Goal: Task Accomplishment & Management: Manage account settings

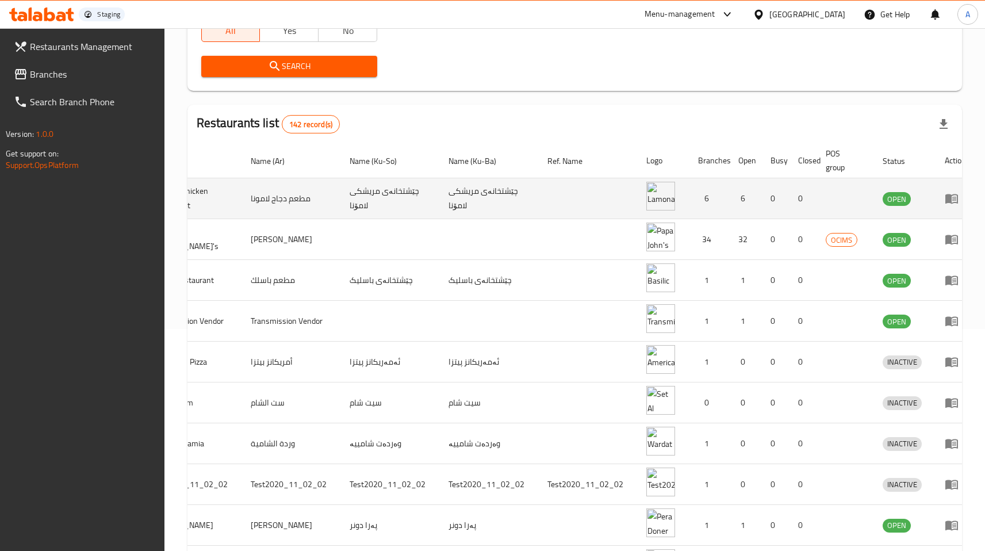
scroll to position [0, 101]
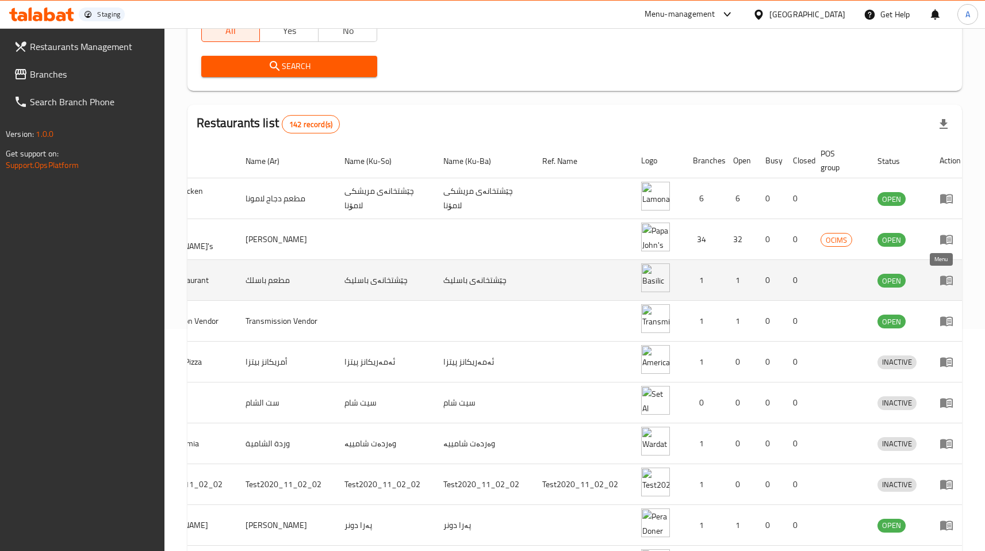
click at [947, 282] on link "enhanced table" at bounding box center [949, 280] width 21 height 14
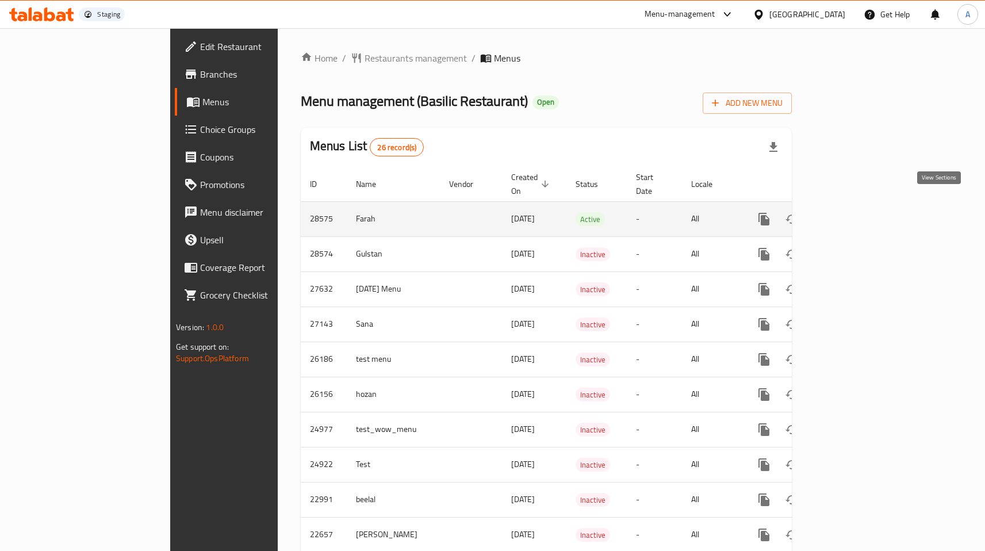
click at [854, 212] on icon "enhanced table" at bounding box center [847, 219] width 14 height 14
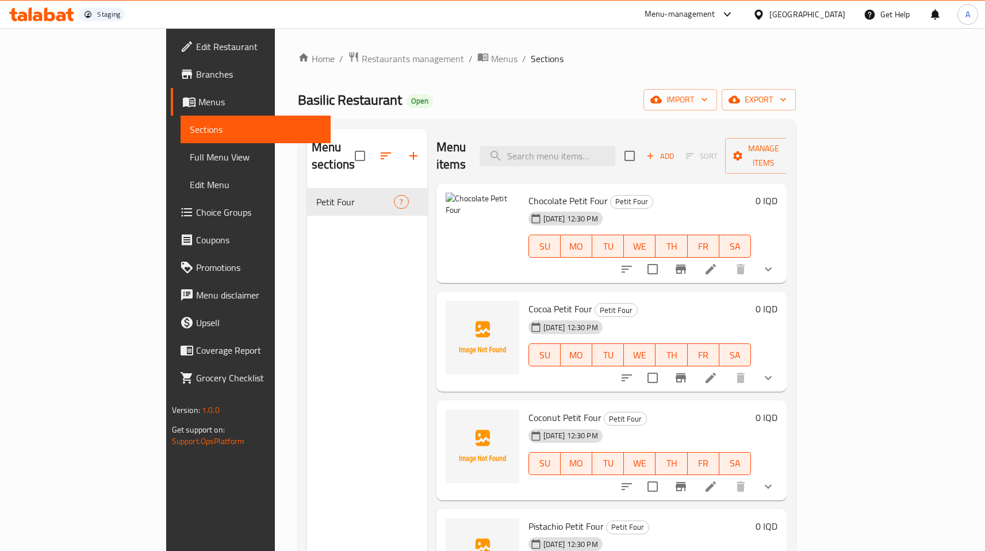
click at [782, 264] on div at bounding box center [697, 269] width 169 height 28
click at [717, 262] on icon at bounding box center [711, 269] width 14 height 14
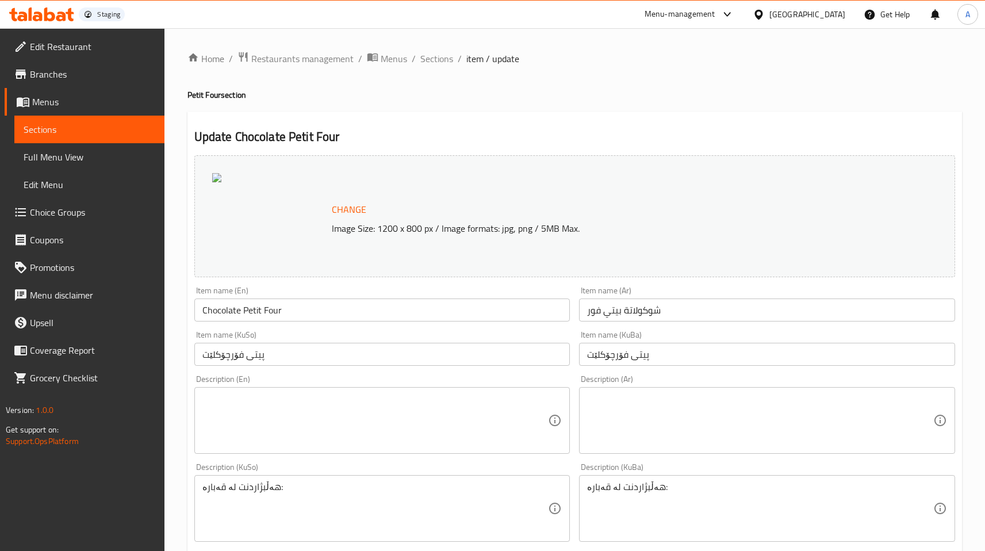
click at [315, 309] on input "Chocolate Petit Four" at bounding box center [382, 309] width 376 height 23
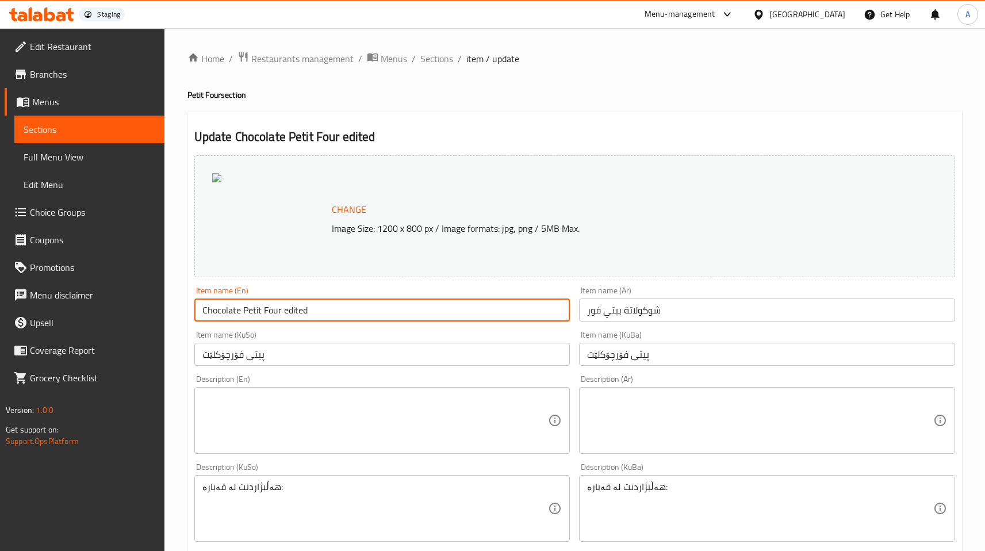
scroll to position [450, 0]
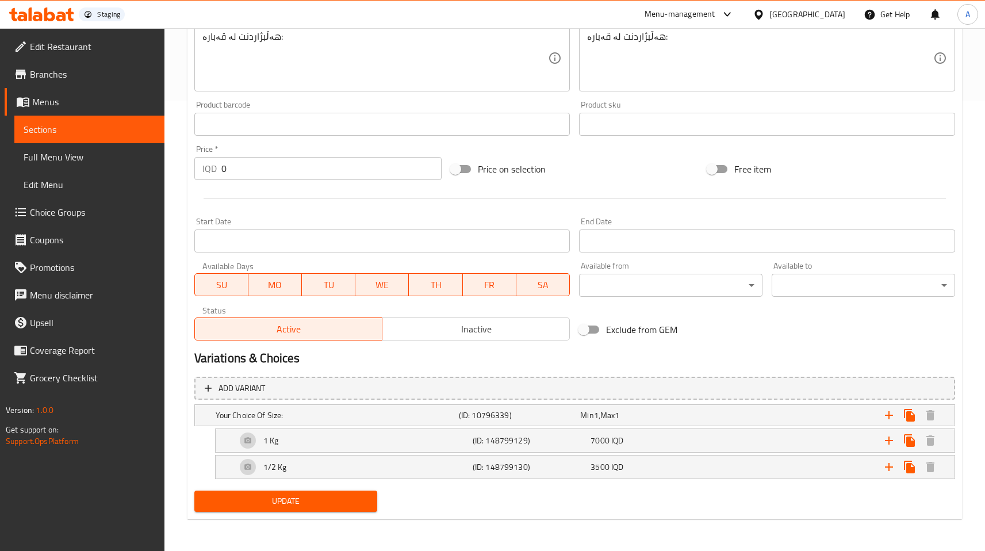
type input "Chocolate Petit Four edited"
click at [357, 494] on span "Update" at bounding box center [285, 501] width 165 height 14
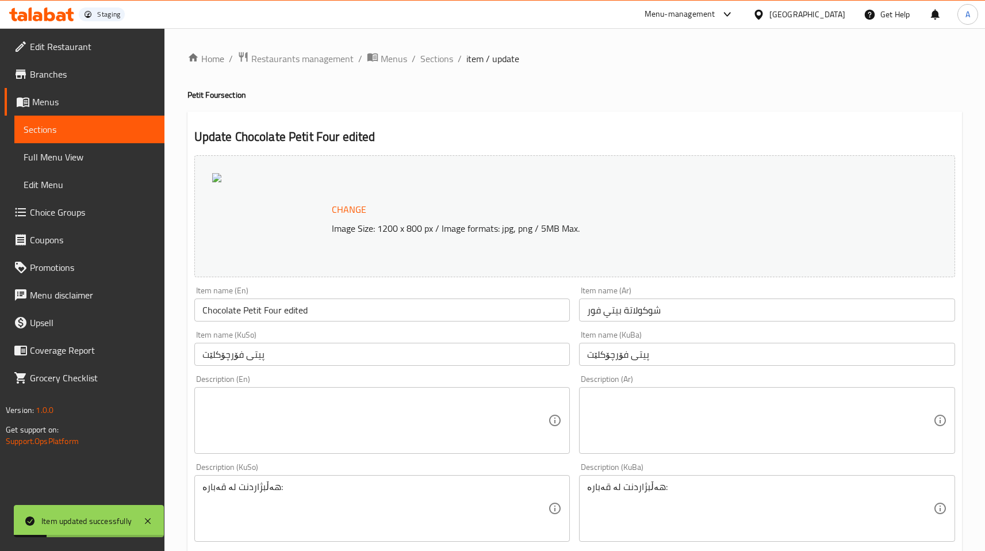
click at [45, 107] on span "Menus" at bounding box center [93, 102] width 123 height 14
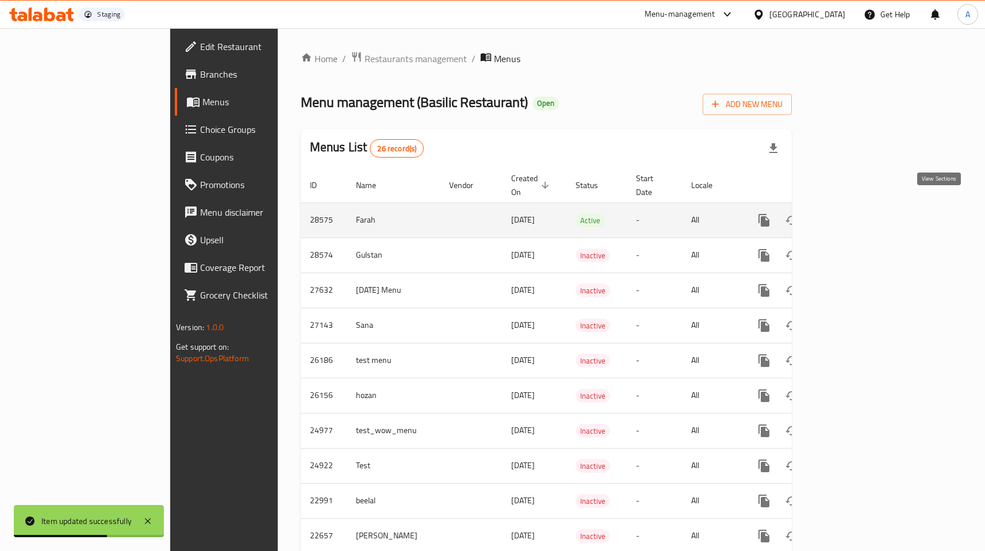
click at [860, 214] on link "enhanced table" at bounding box center [847, 220] width 28 height 28
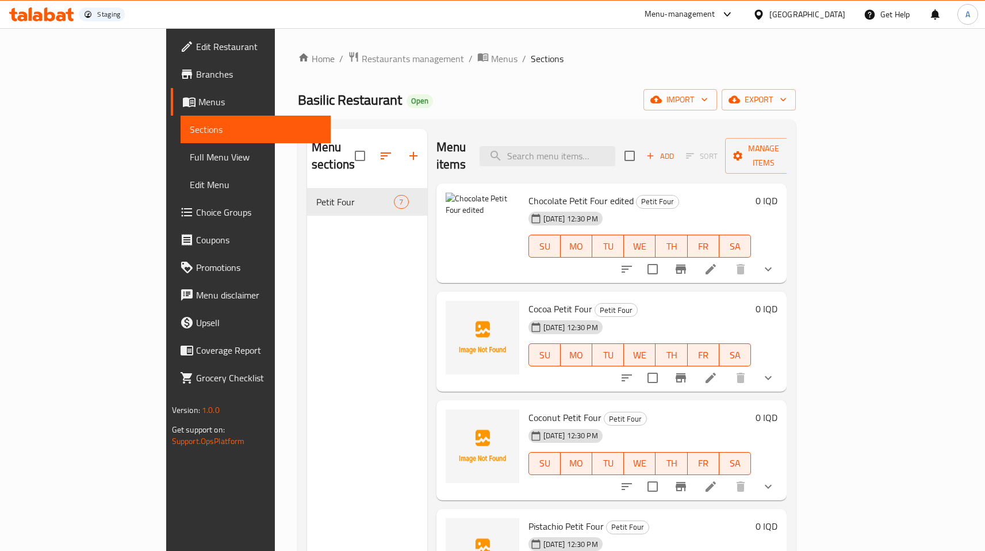
click at [717, 262] on icon at bounding box center [711, 269] width 14 height 14
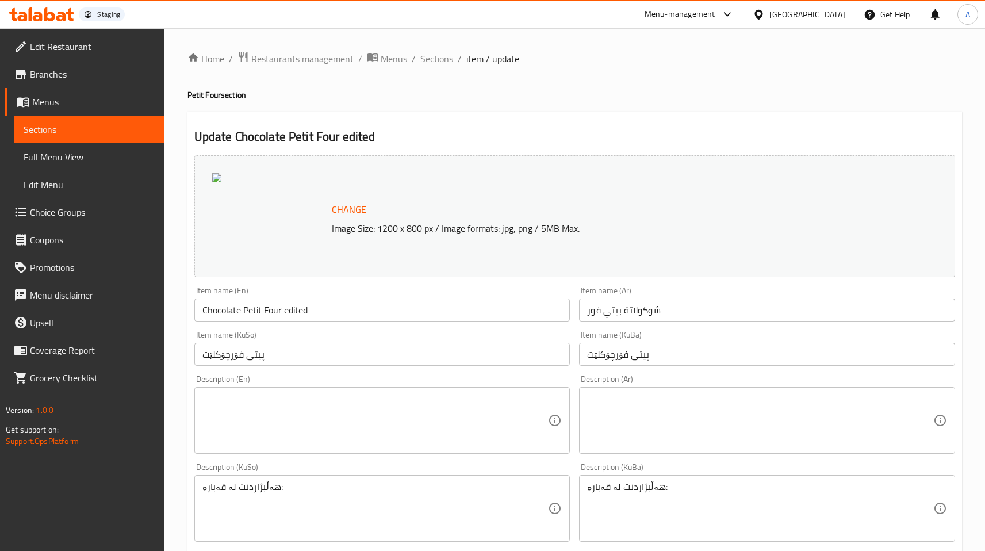
click at [298, 310] on input "Chocolate Petit Four edited" at bounding box center [382, 309] width 376 height 23
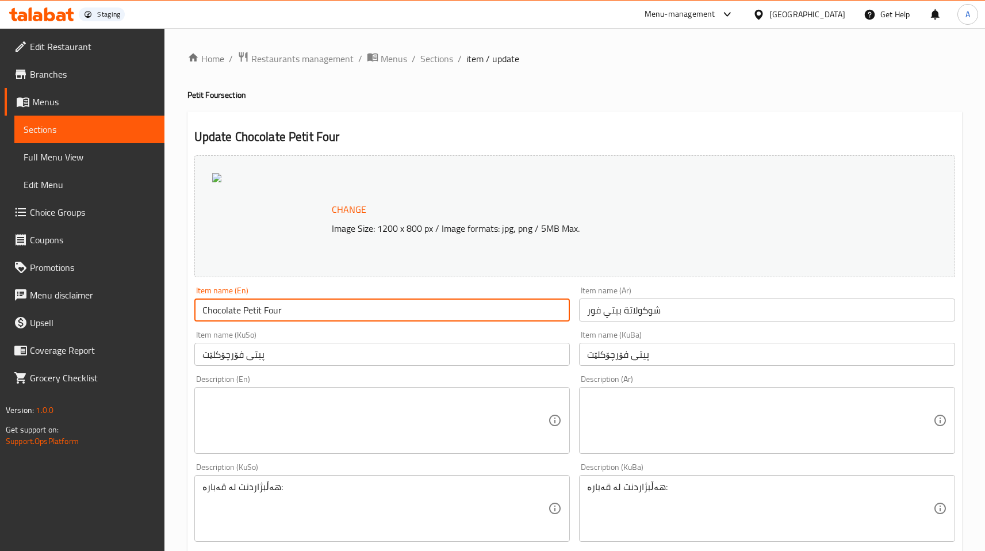
scroll to position [450, 0]
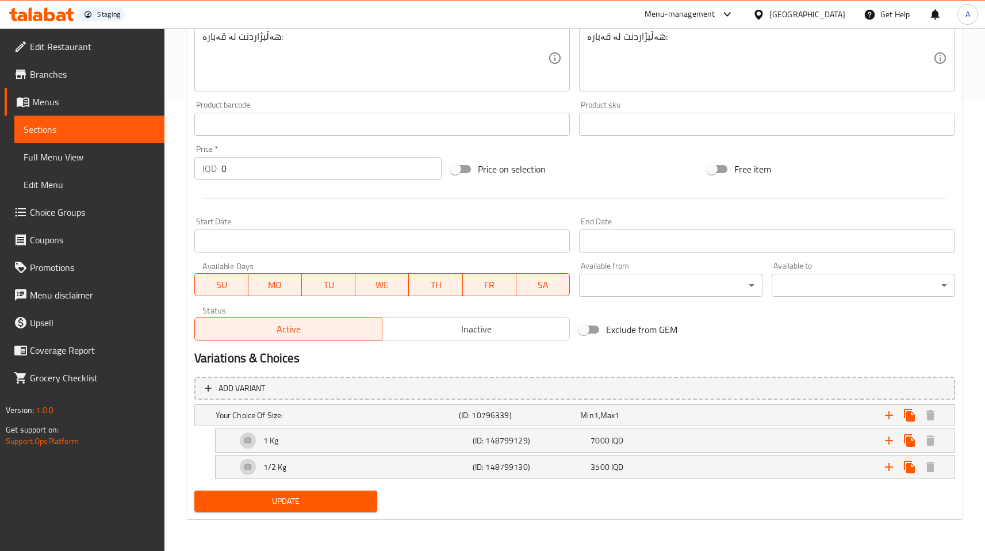
type input "Chocolate Petit Four"
click at [322, 498] on span "Update" at bounding box center [285, 501] width 165 height 14
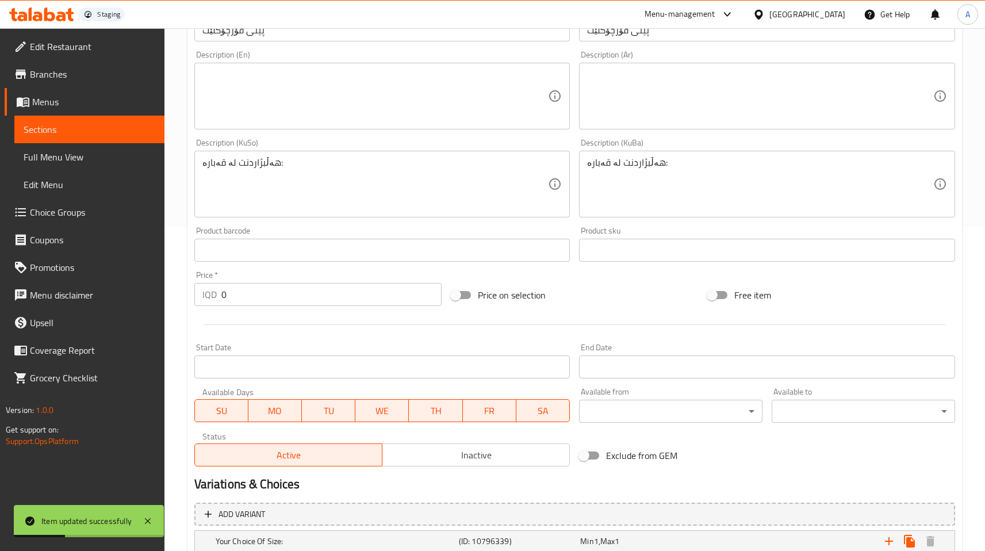
scroll to position [0, 0]
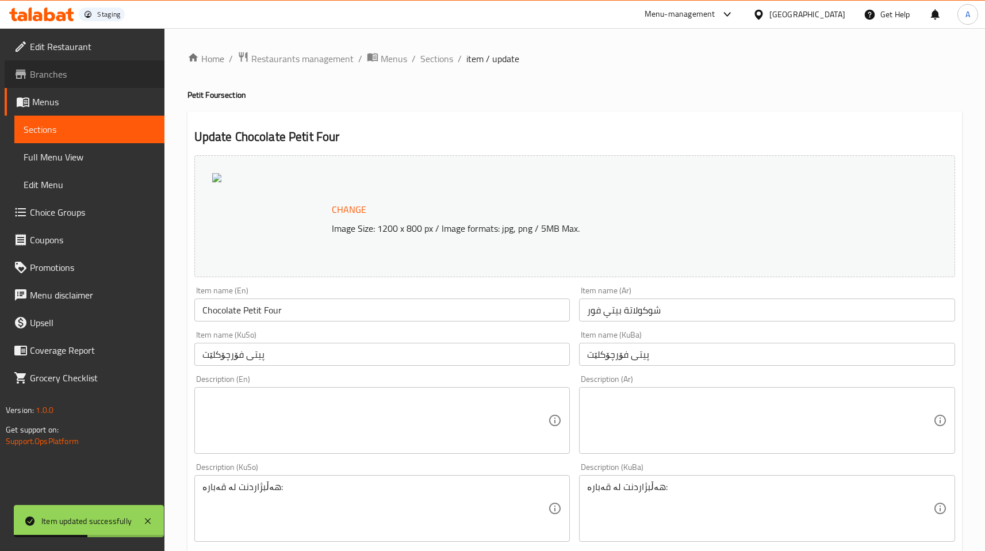
click at [49, 71] on span "Branches" at bounding box center [92, 74] width 125 height 14
